Goal: Complete application form

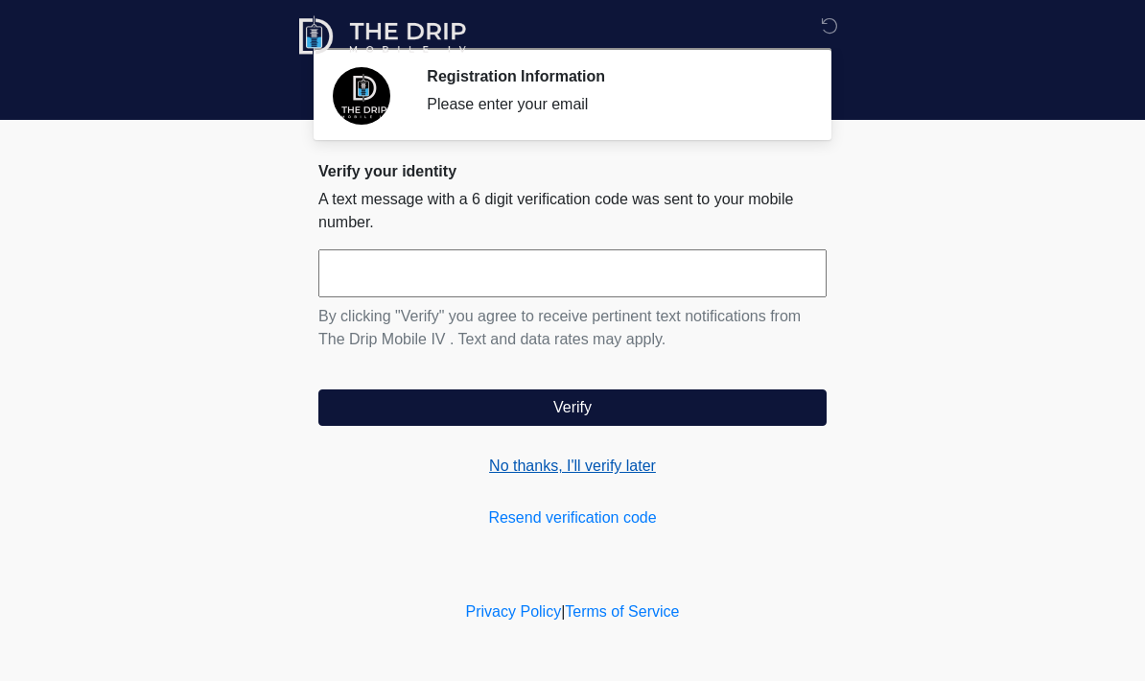
click at [620, 471] on link "No thanks, I'll verify later" at bounding box center [572, 466] width 508 height 23
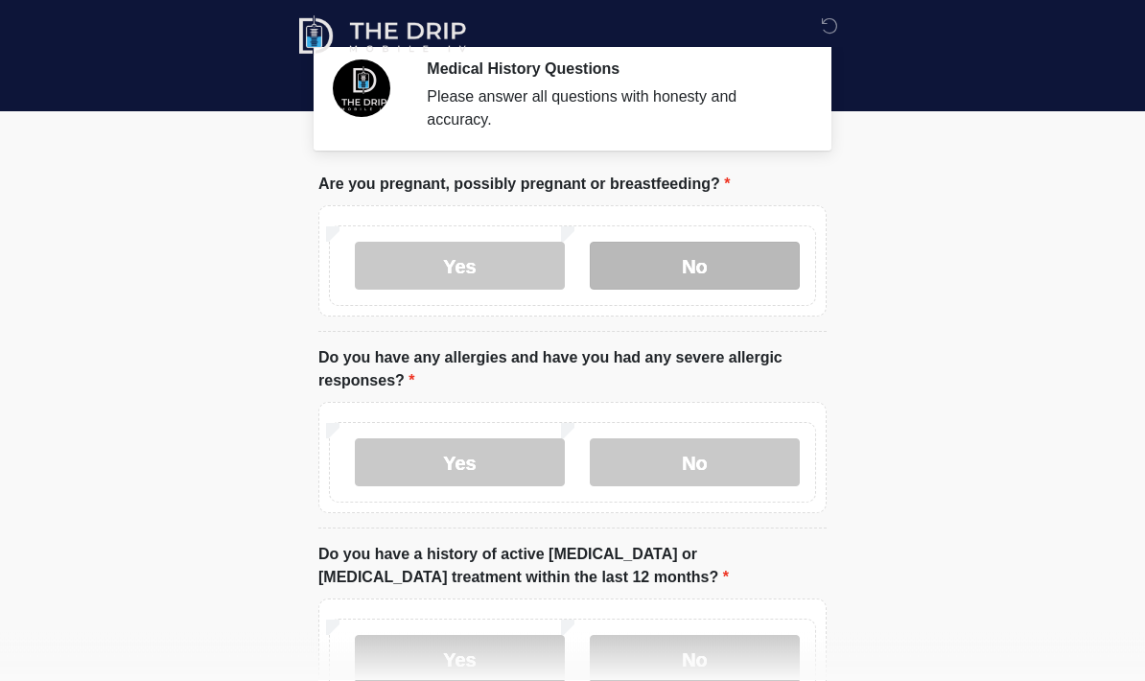
click at [727, 261] on label "No" at bounding box center [695, 267] width 210 height 48
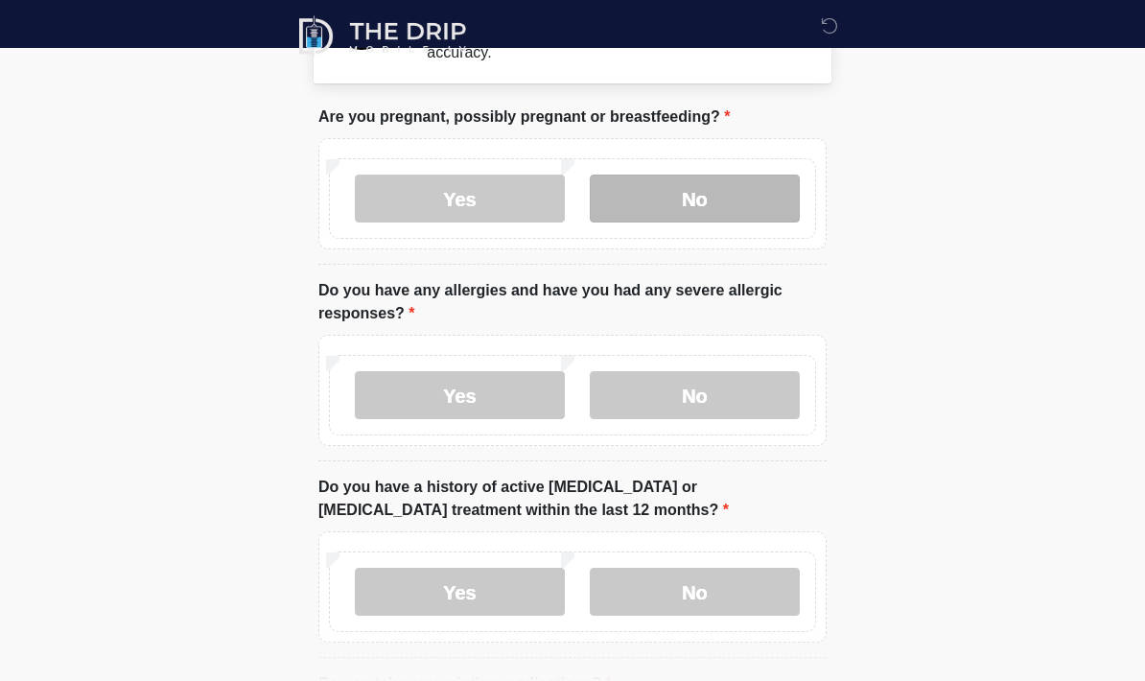
scroll to position [78, 0]
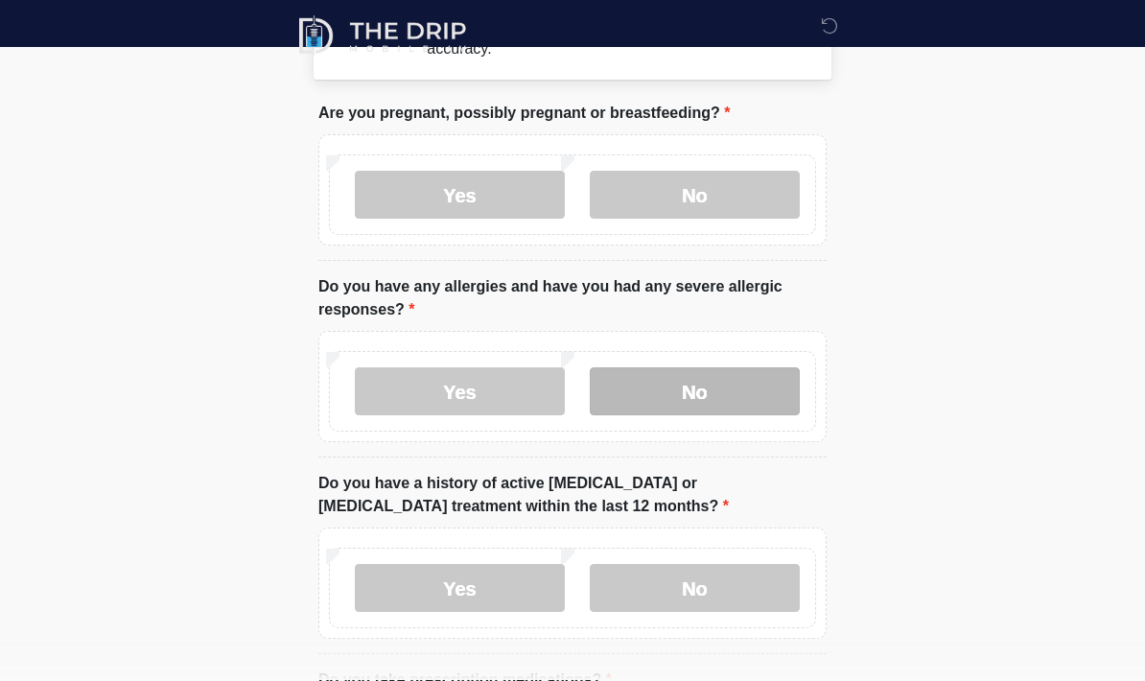
click at [720, 395] on label "No" at bounding box center [695, 392] width 210 height 48
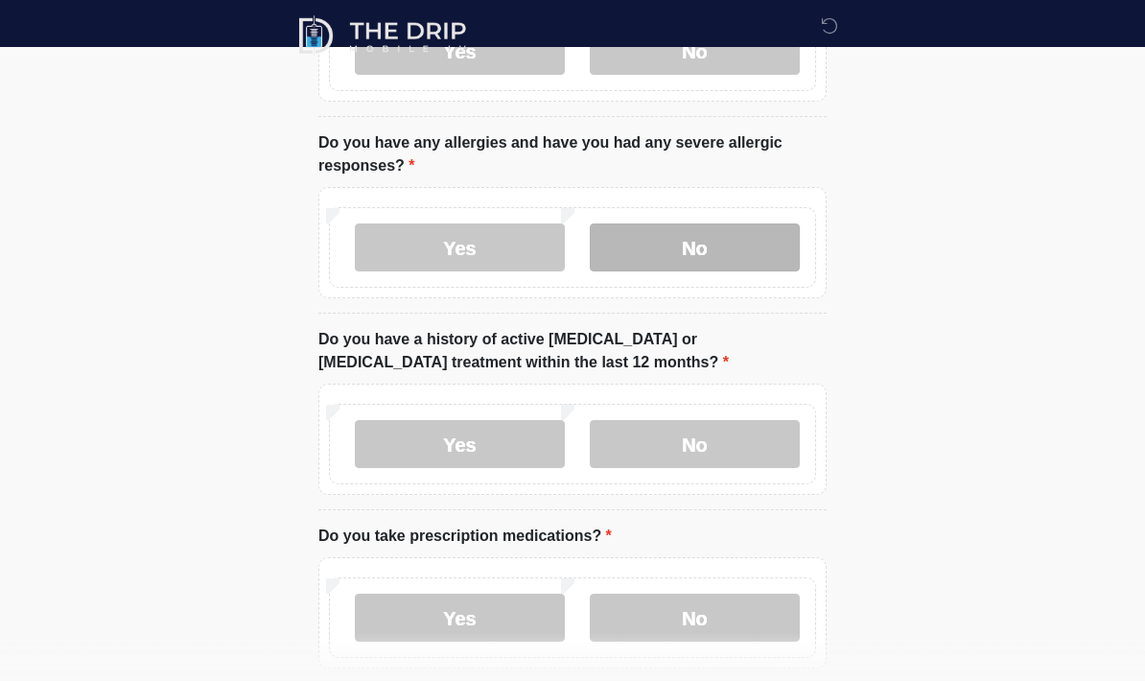
scroll to position [274, 0]
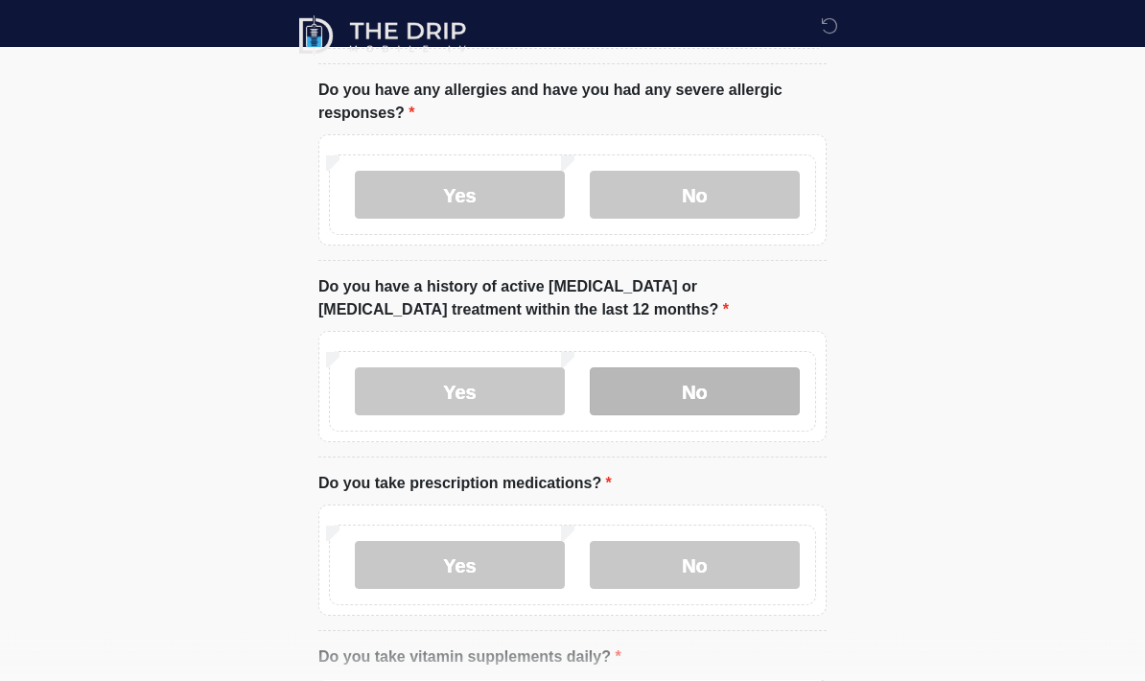
click at [713, 390] on label "No" at bounding box center [695, 392] width 210 height 48
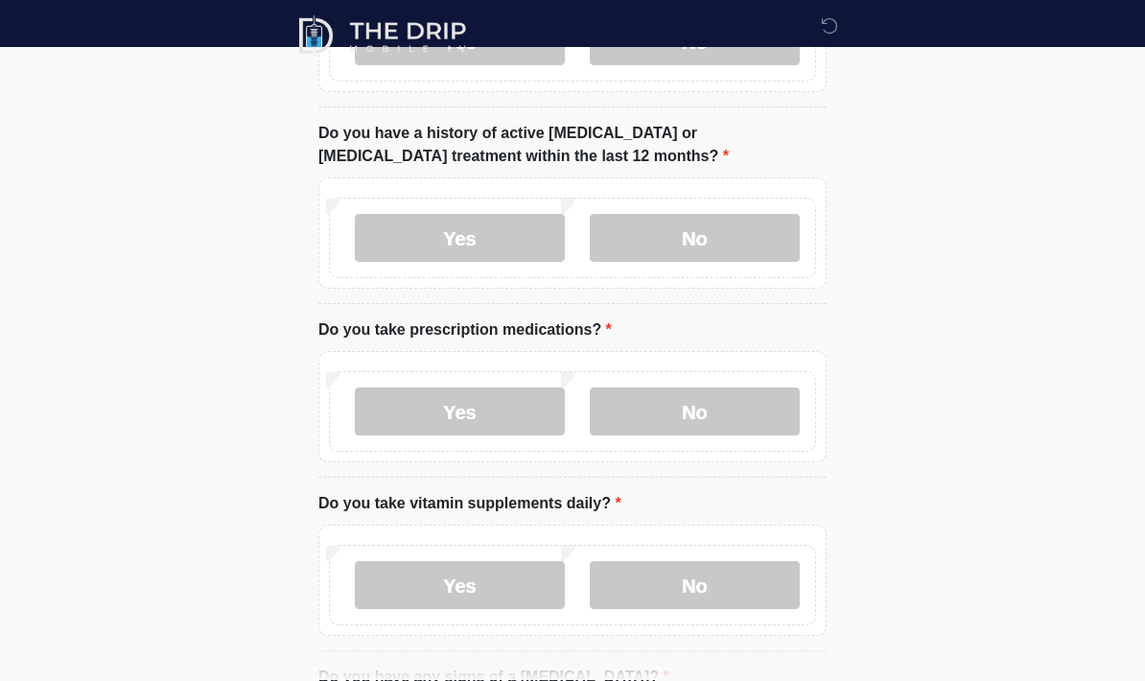
scroll to position [429, 0]
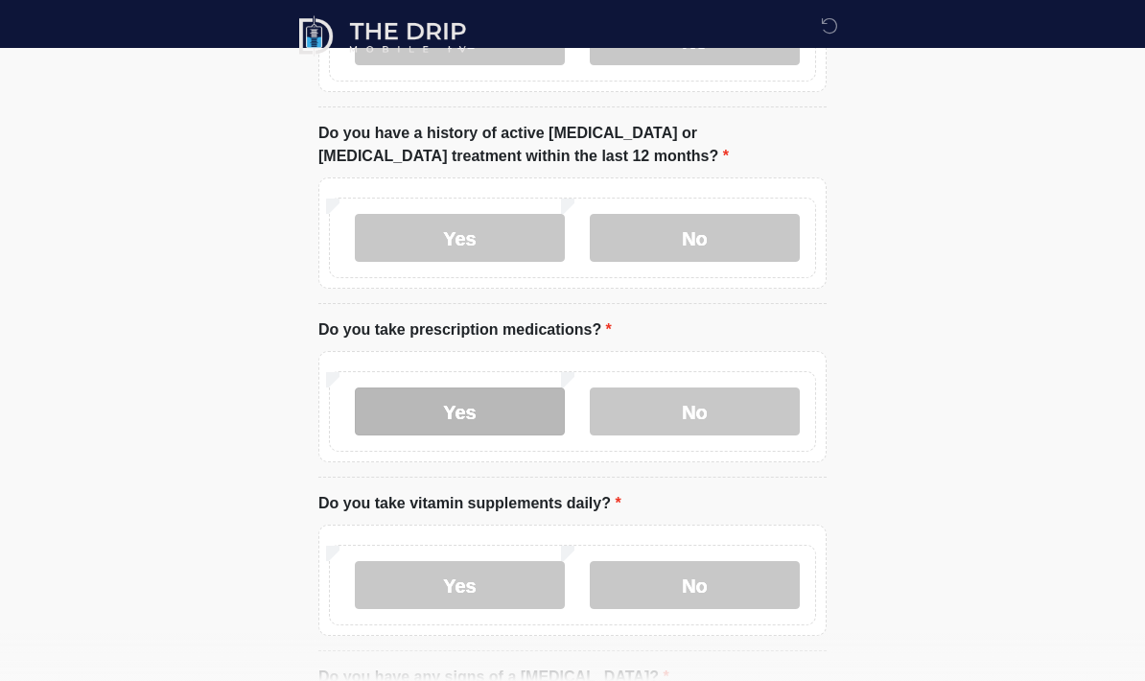
click at [510, 406] on label "Yes" at bounding box center [460, 412] width 210 height 48
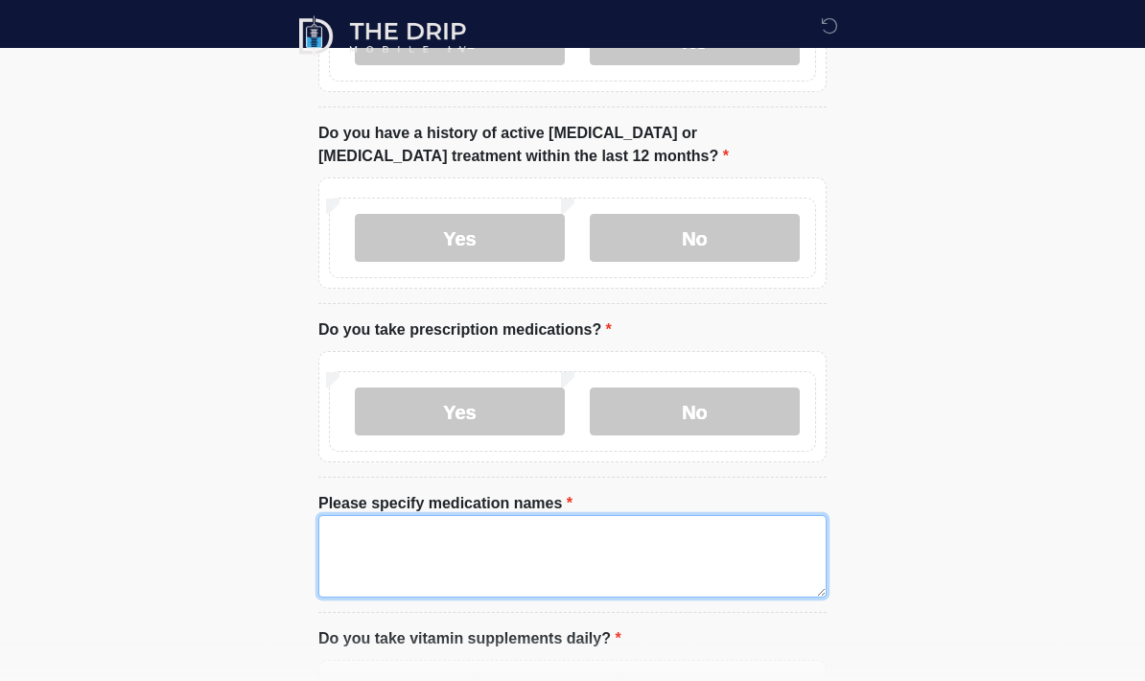
click at [456, 557] on textarea "Please specify medication names" at bounding box center [572, 556] width 508 height 82
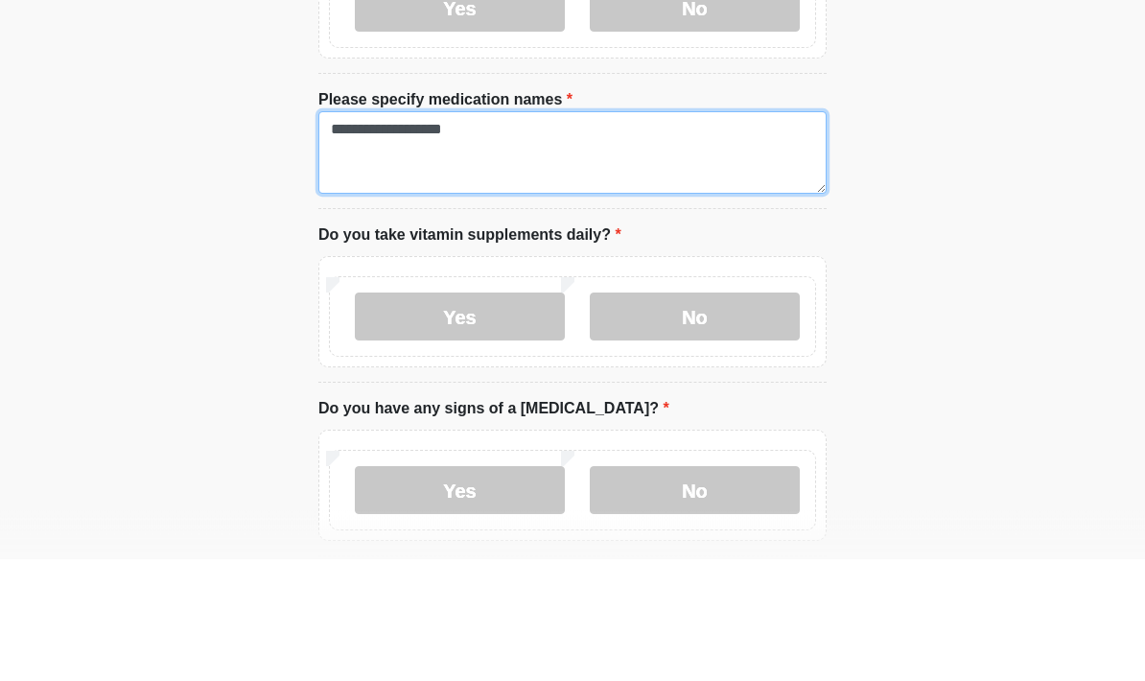
scroll to position [713, 0]
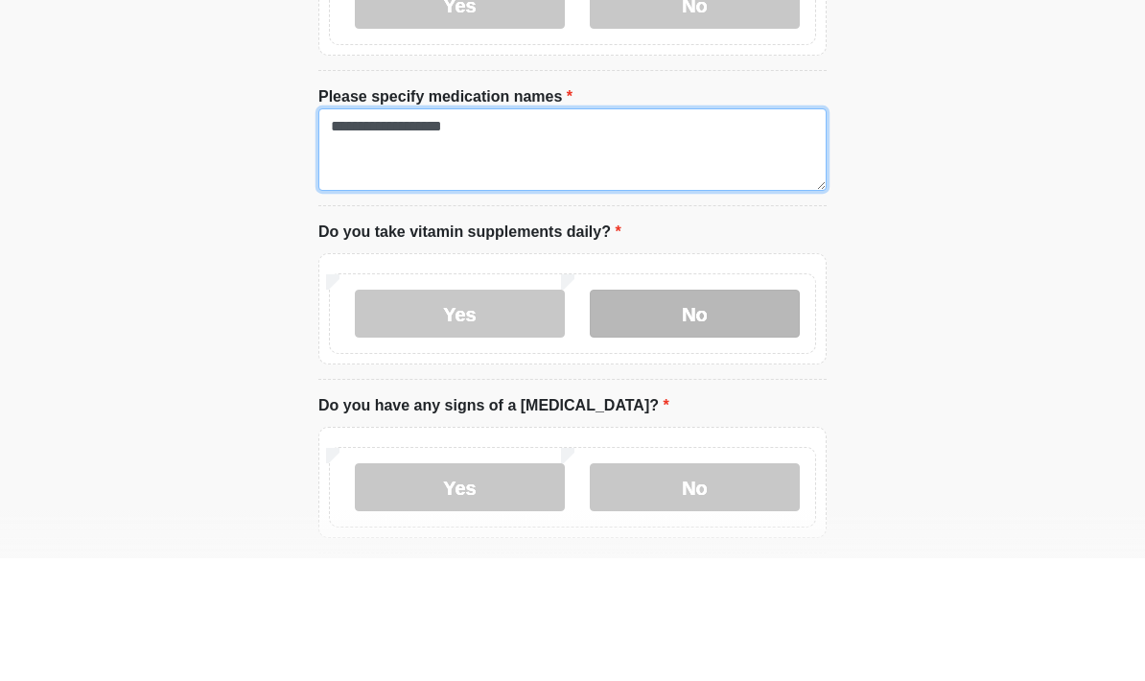
type textarea "**********"
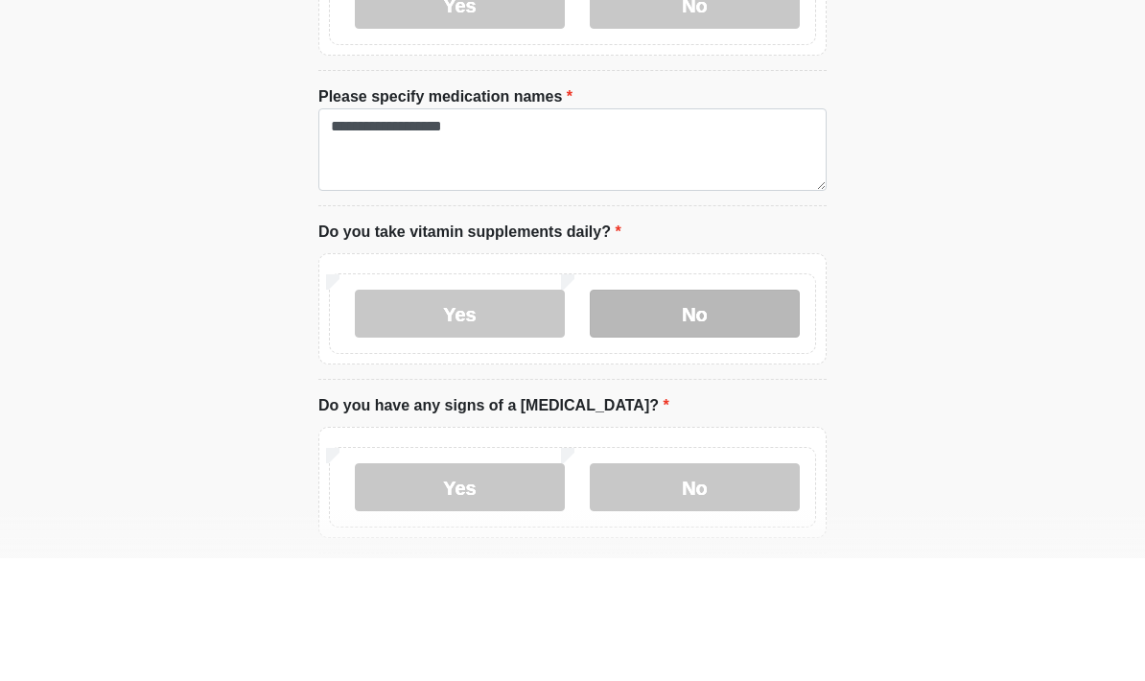
click at [727, 412] on label "No" at bounding box center [695, 436] width 210 height 48
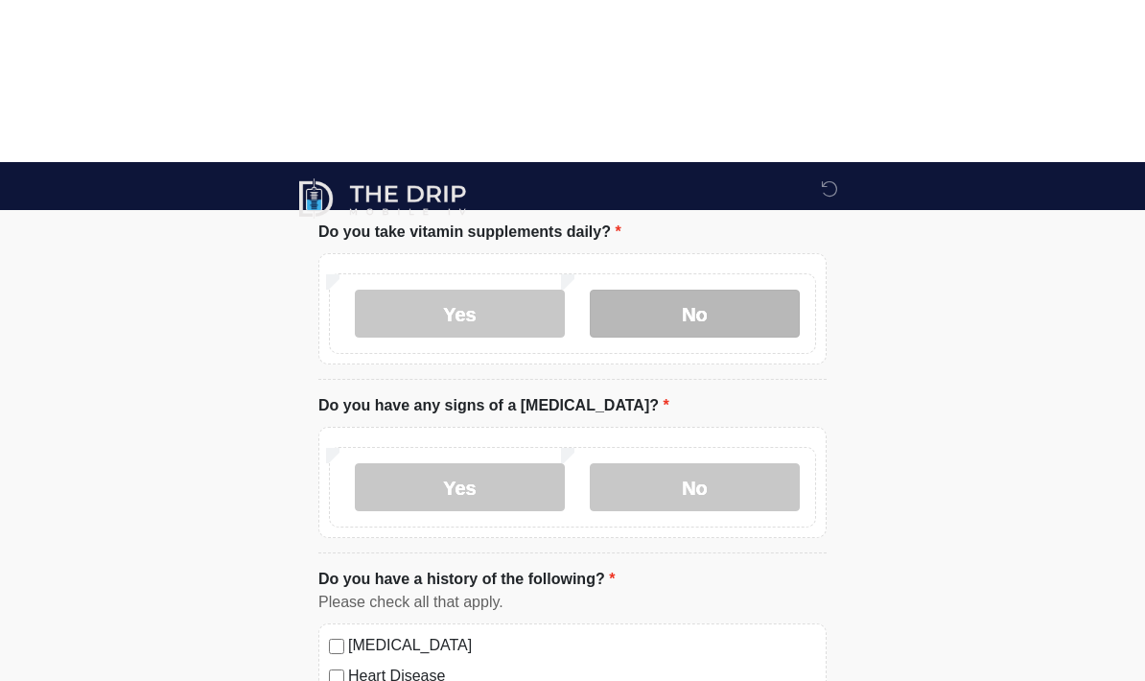
scroll to position [999, 0]
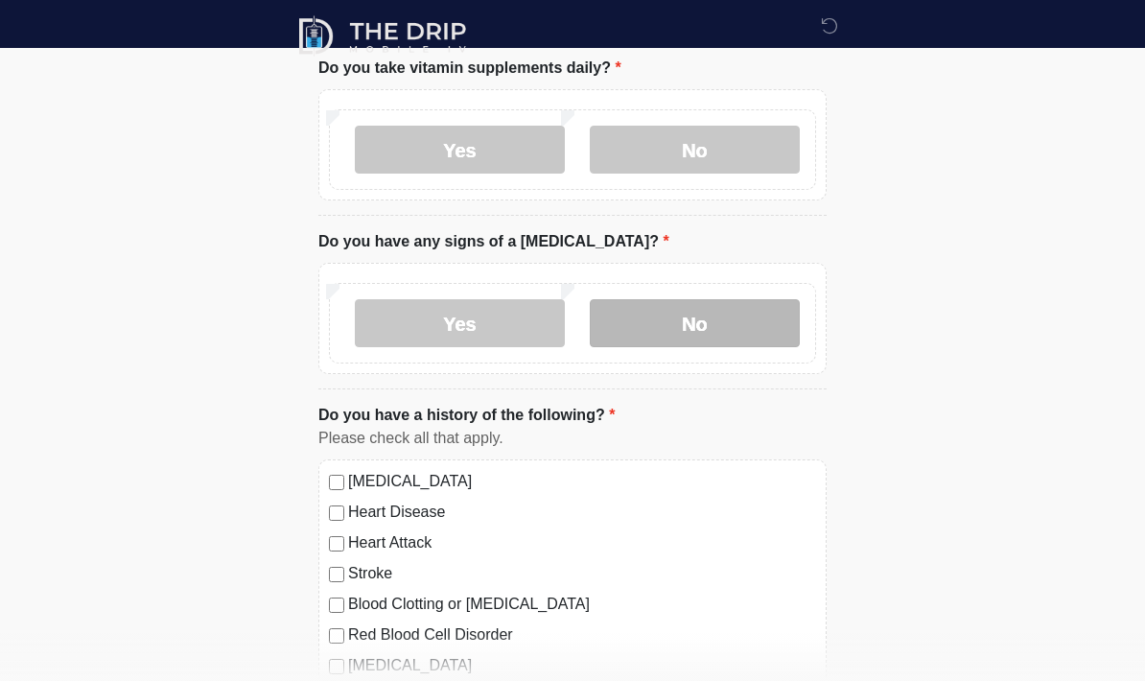
click at [717, 326] on label "No" at bounding box center [695, 323] width 210 height 48
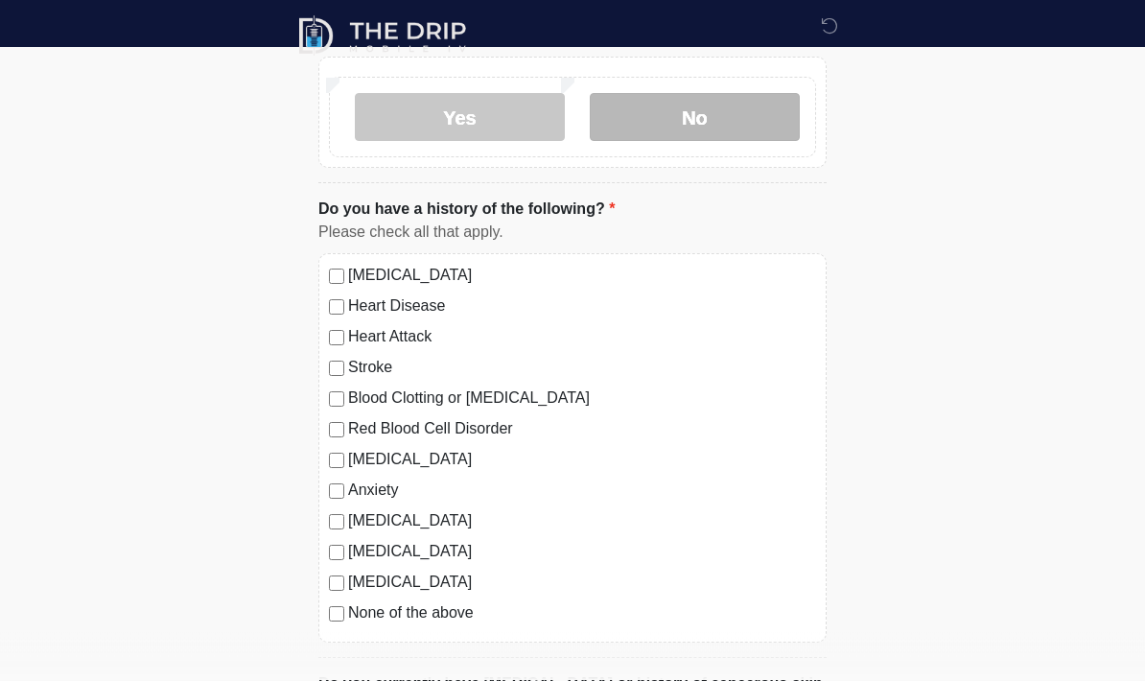
scroll to position [1206, 0]
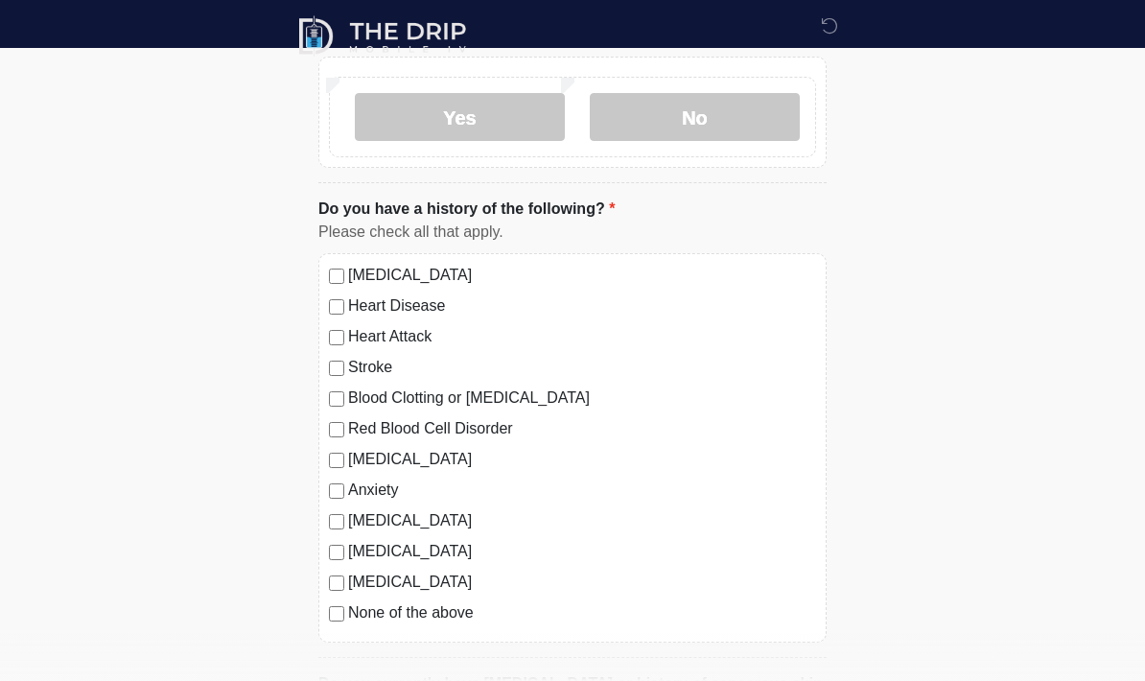
click at [478, 264] on label "High Blood Pressure" at bounding box center [582, 275] width 468 height 23
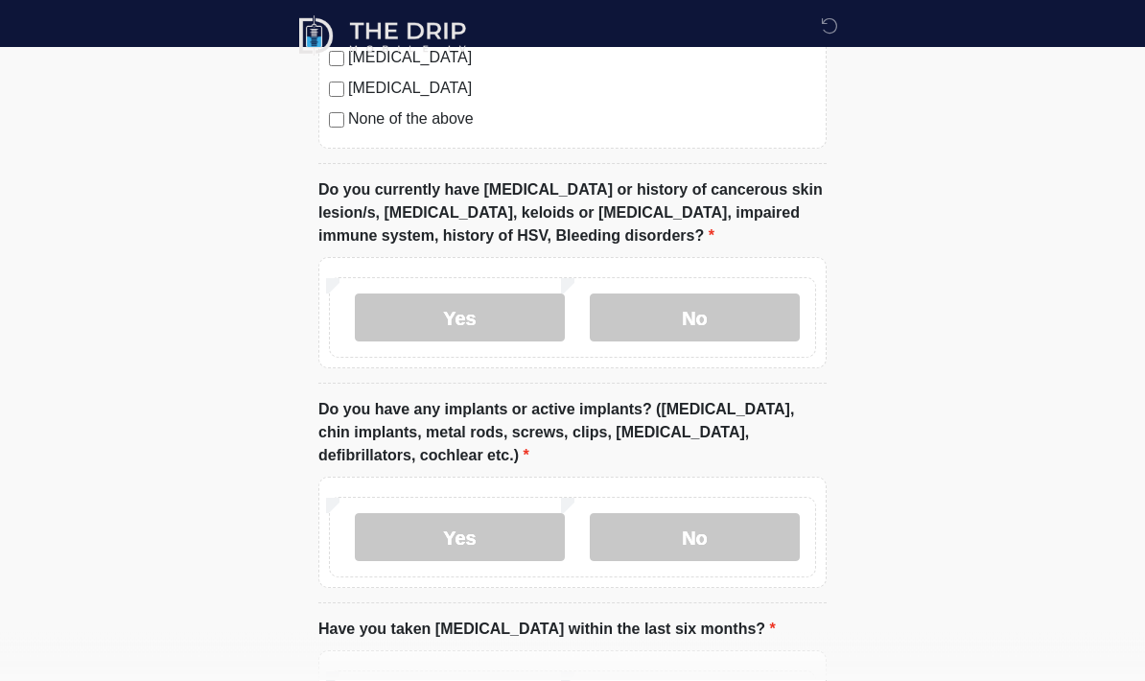
scroll to position [1702, 0]
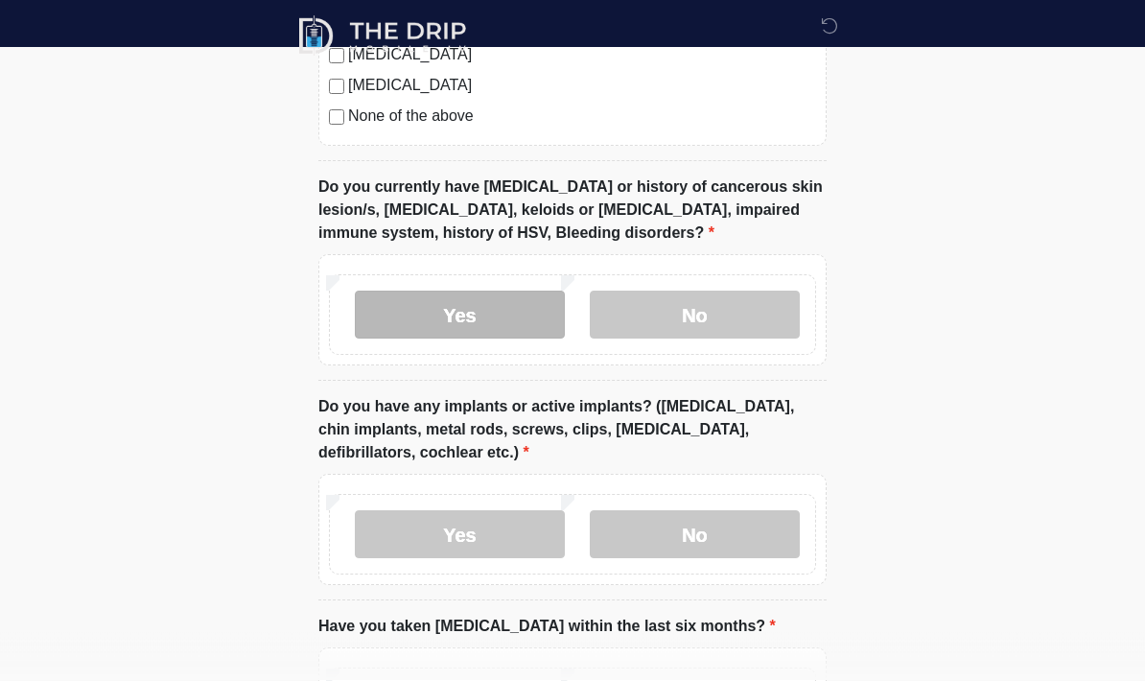
click at [508, 310] on label "Yes" at bounding box center [460, 316] width 210 height 48
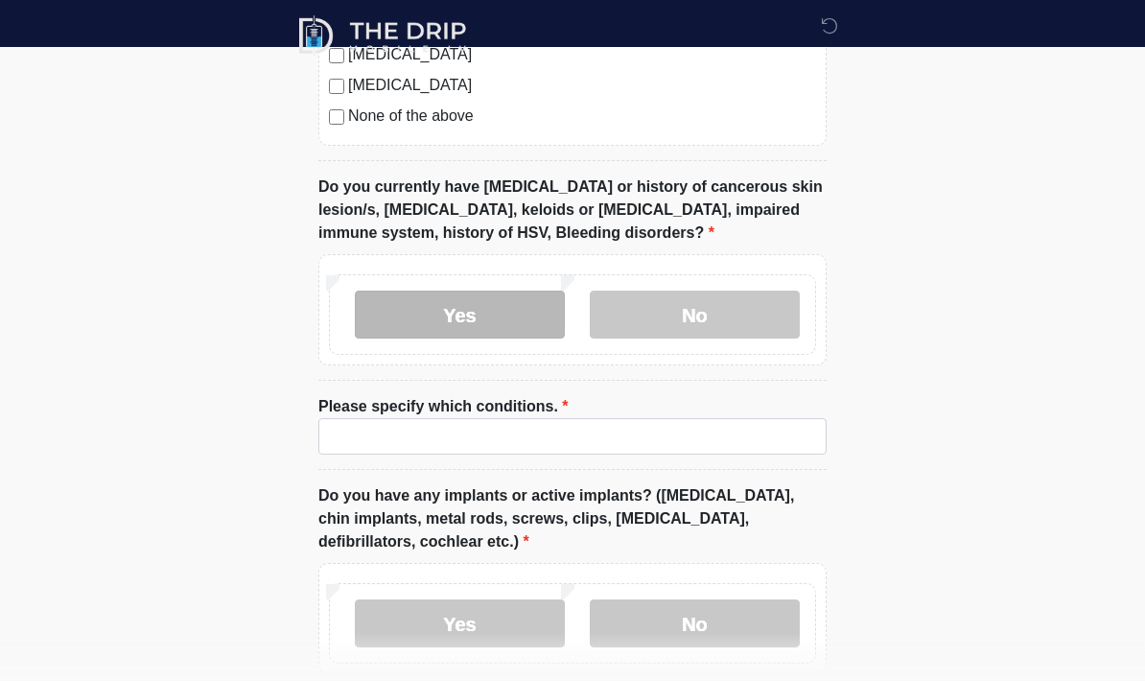
scroll to position [1703, 0]
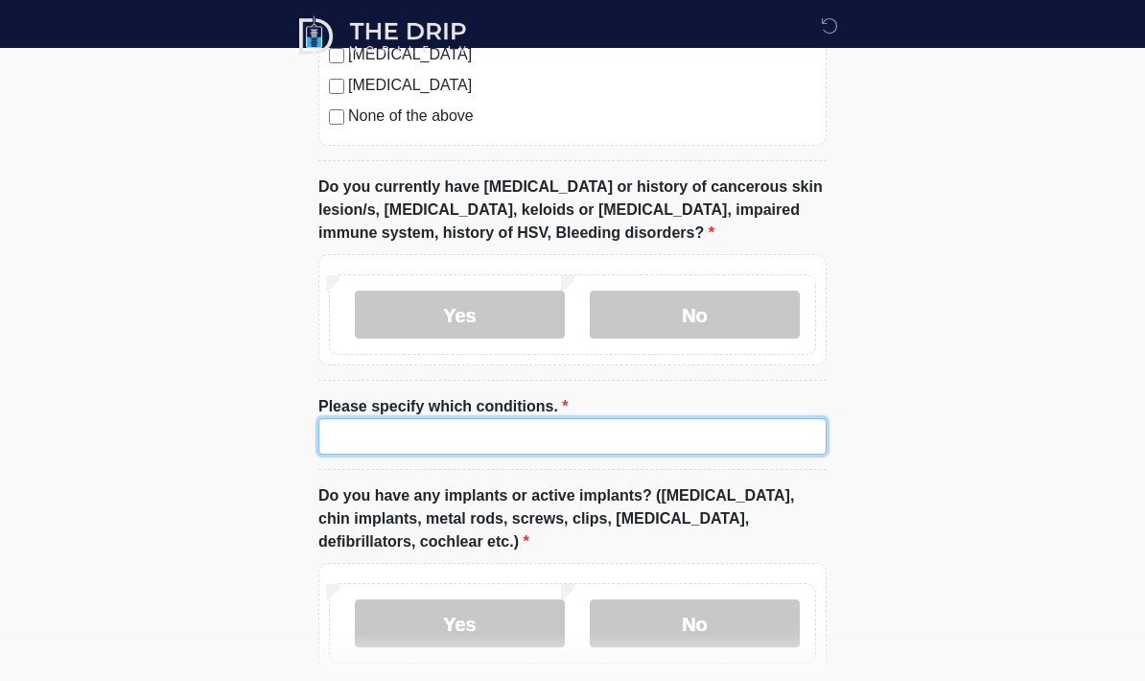
click at [459, 442] on input "Please specify which conditions." at bounding box center [572, 436] width 508 height 36
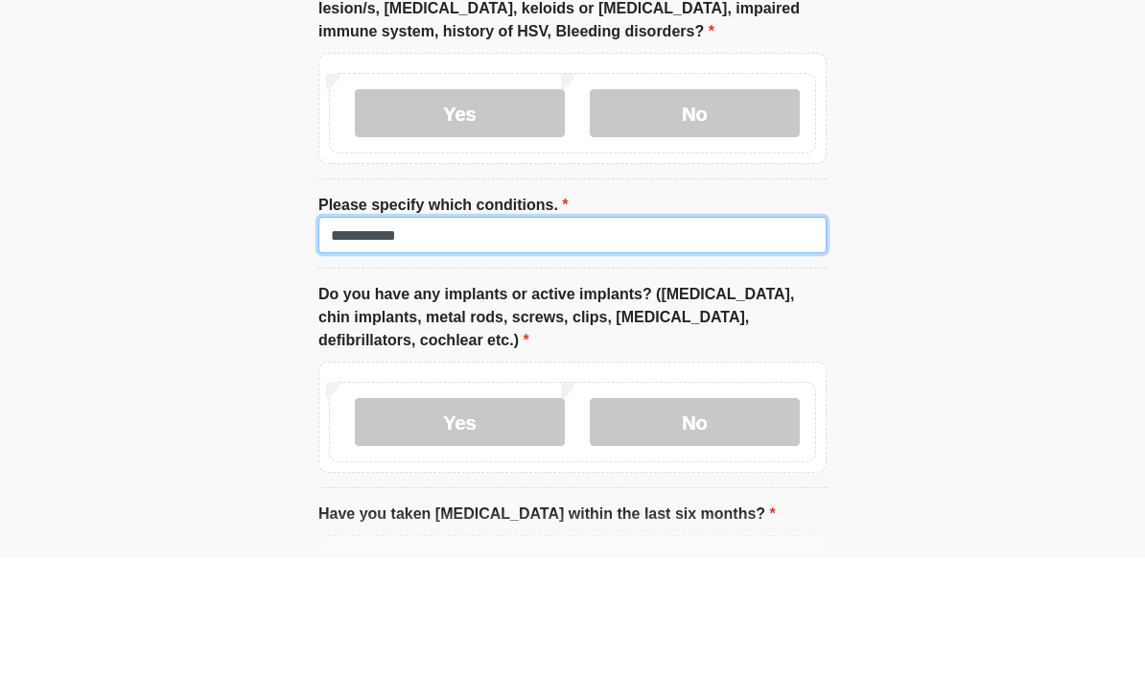
scroll to position [1788, 0]
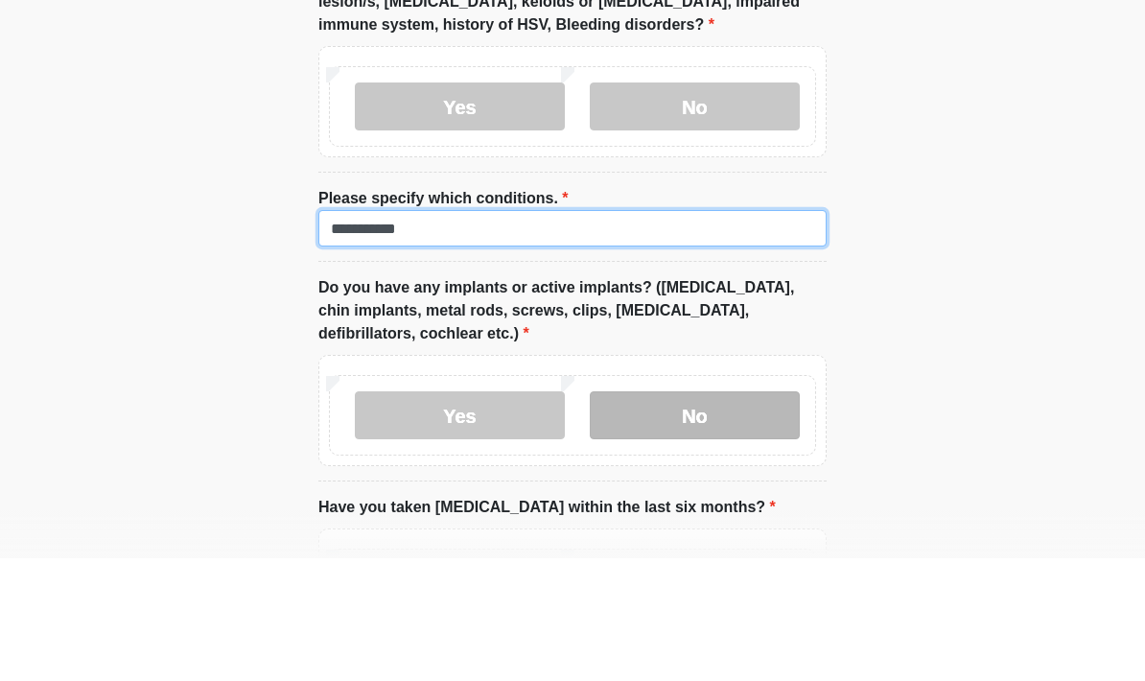
type input "**********"
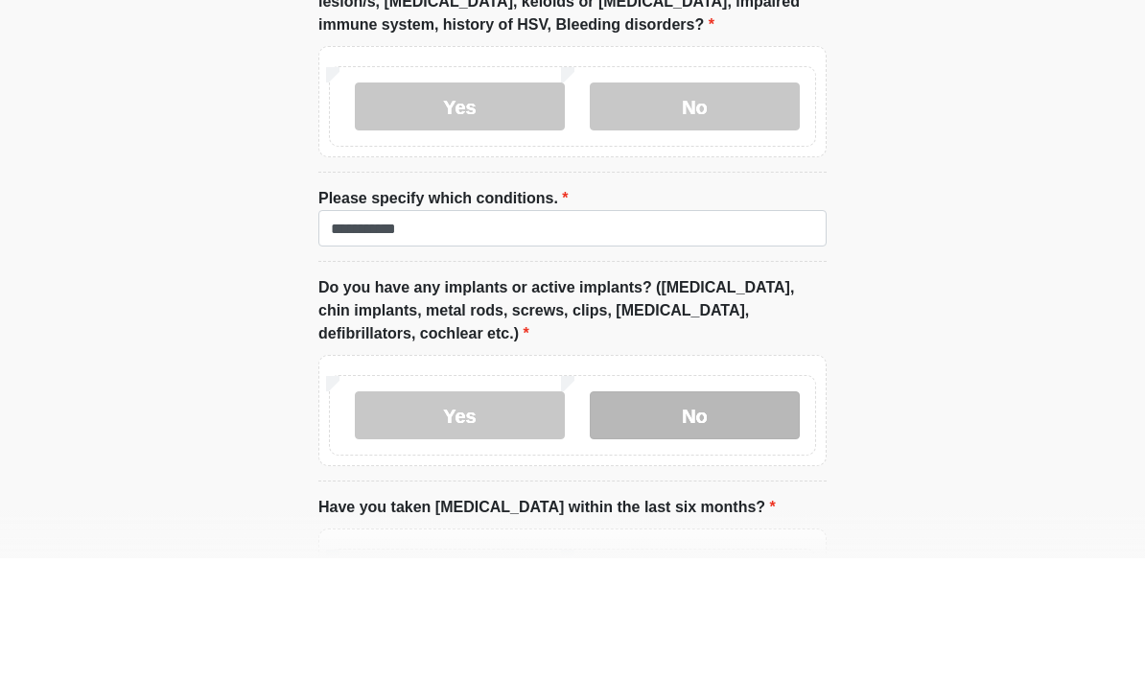
click at [694, 514] on label "No" at bounding box center [695, 538] width 210 height 48
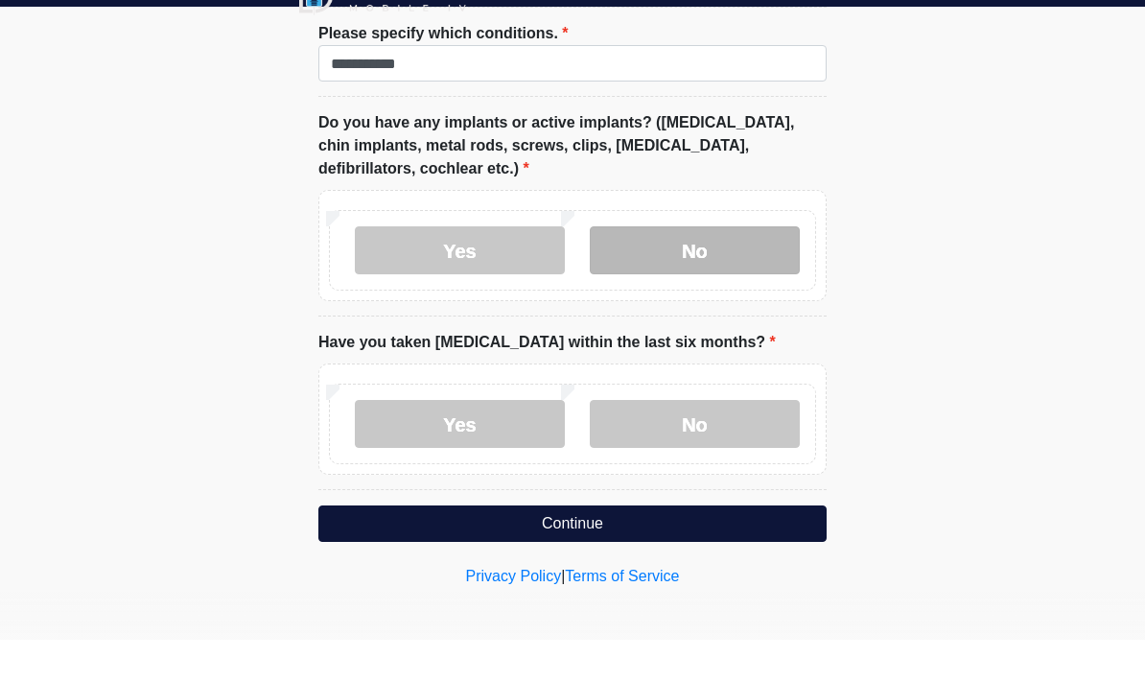
scroll to position [1958, 0]
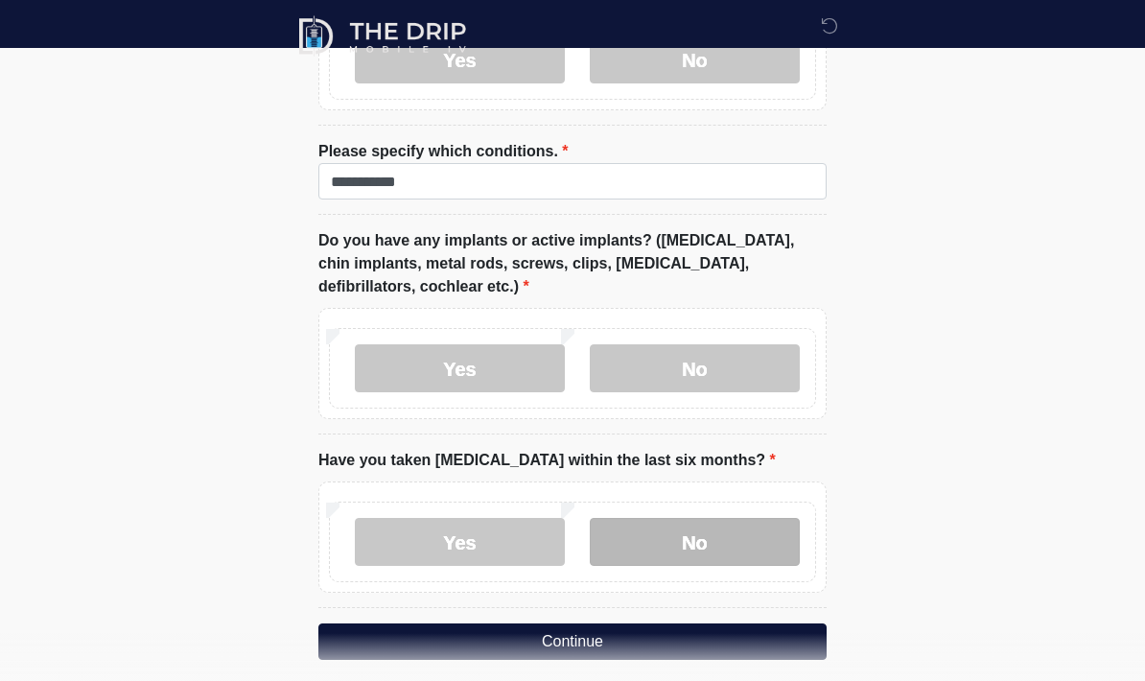
click at [672, 528] on label "No" at bounding box center [695, 542] width 210 height 48
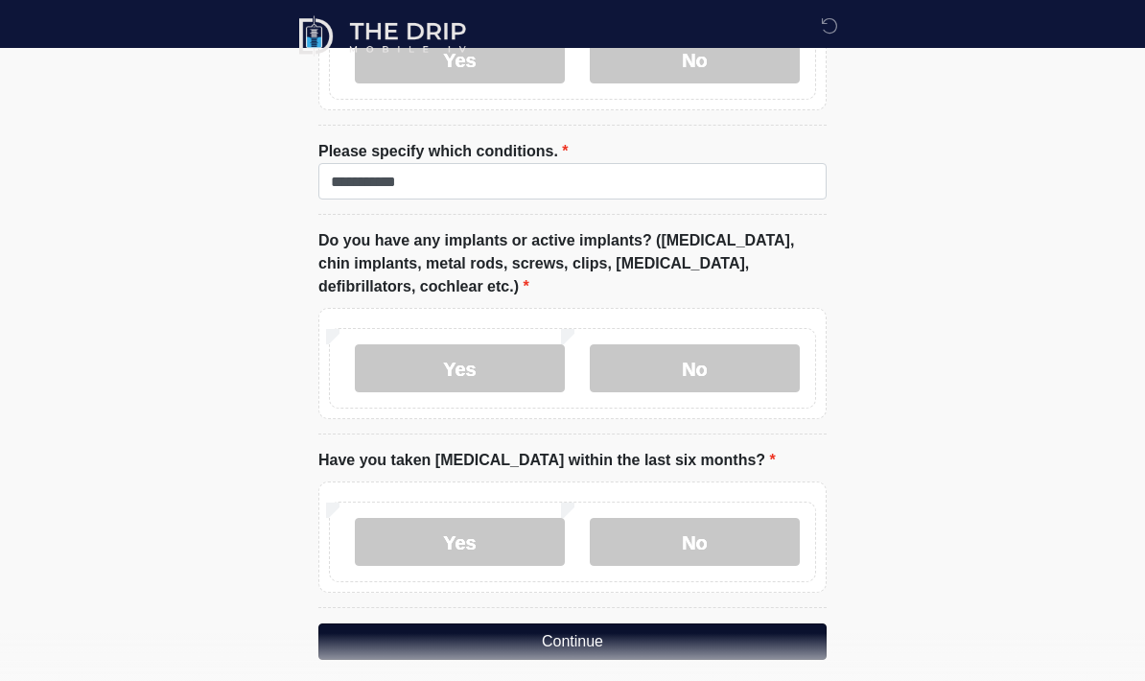
click at [612, 629] on button "Continue" at bounding box center [572, 641] width 508 height 36
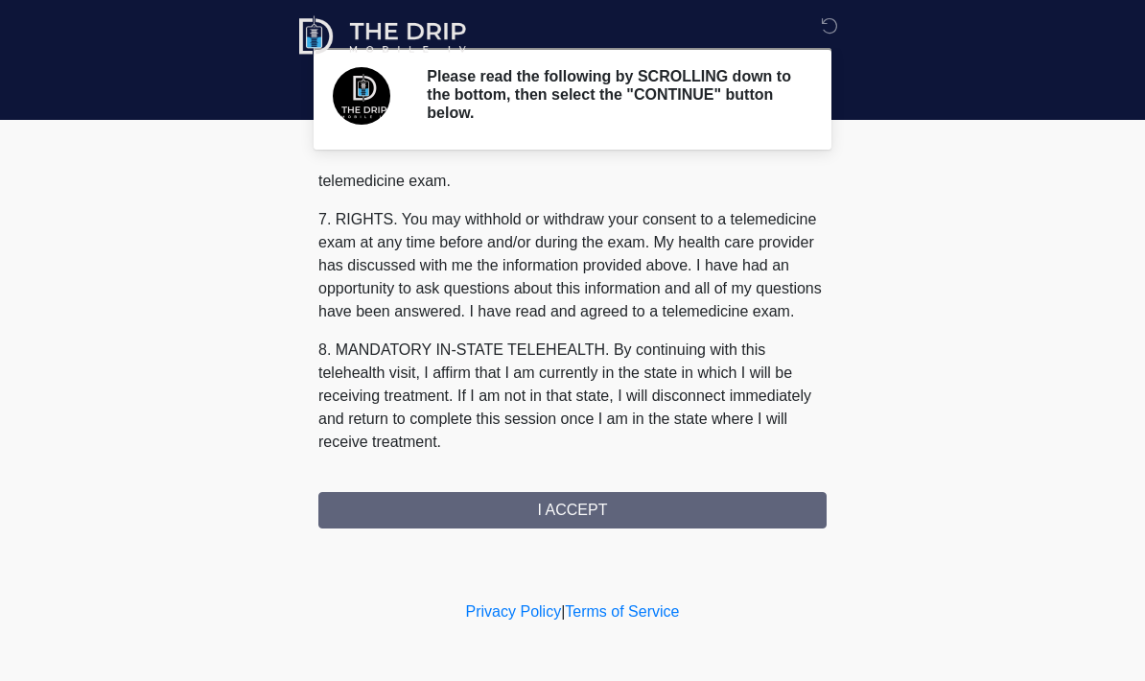
scroll to position [815, 0]
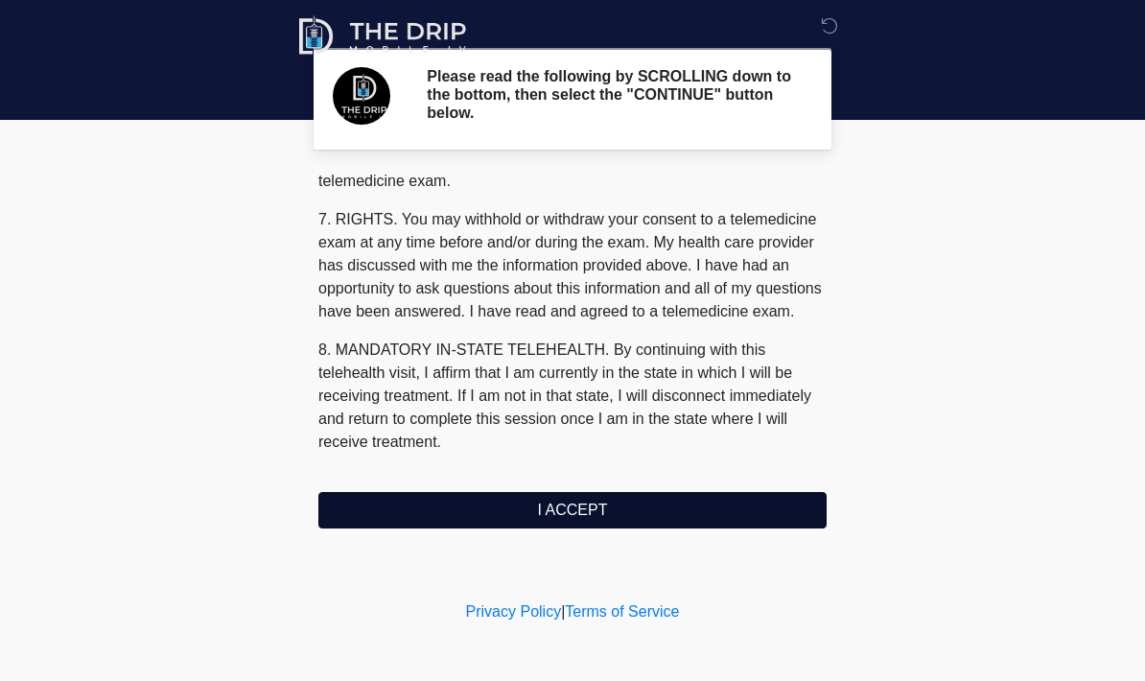
click at [576, 501] on button "I ACCEPT" at bounding box center [572, 510] width 508 height 36
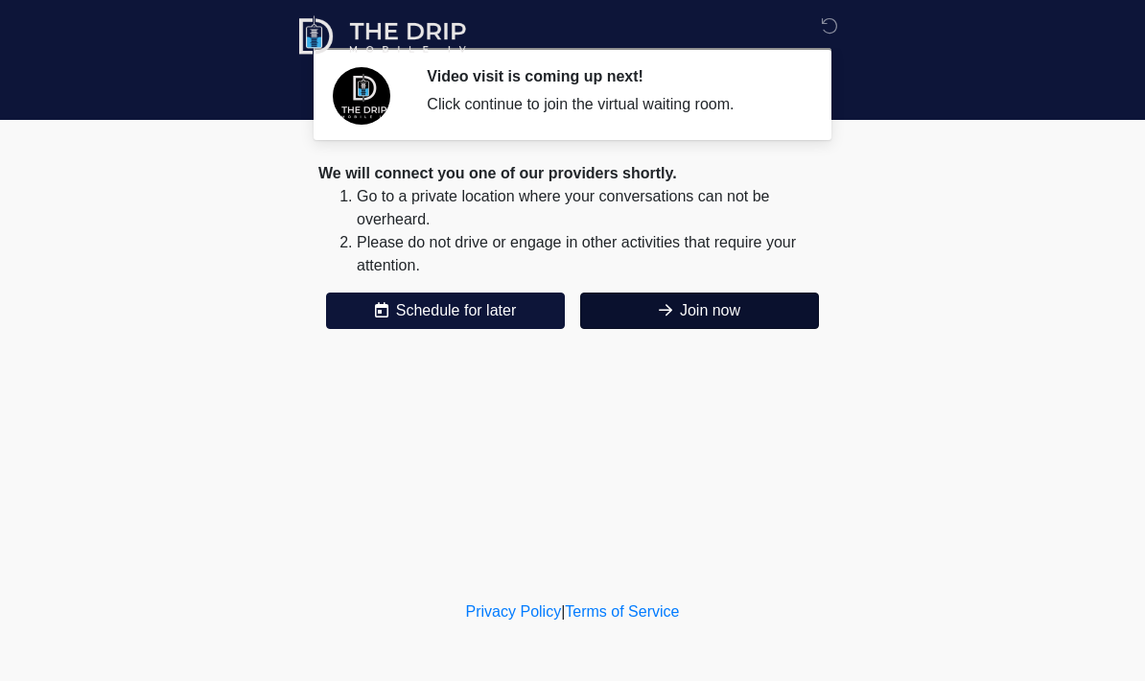
click at [743, 309] on button "Join now" at bounding box center [699, 311] width 239 height 36
